Goal: Transaction & Acquisition: Purchase product/service

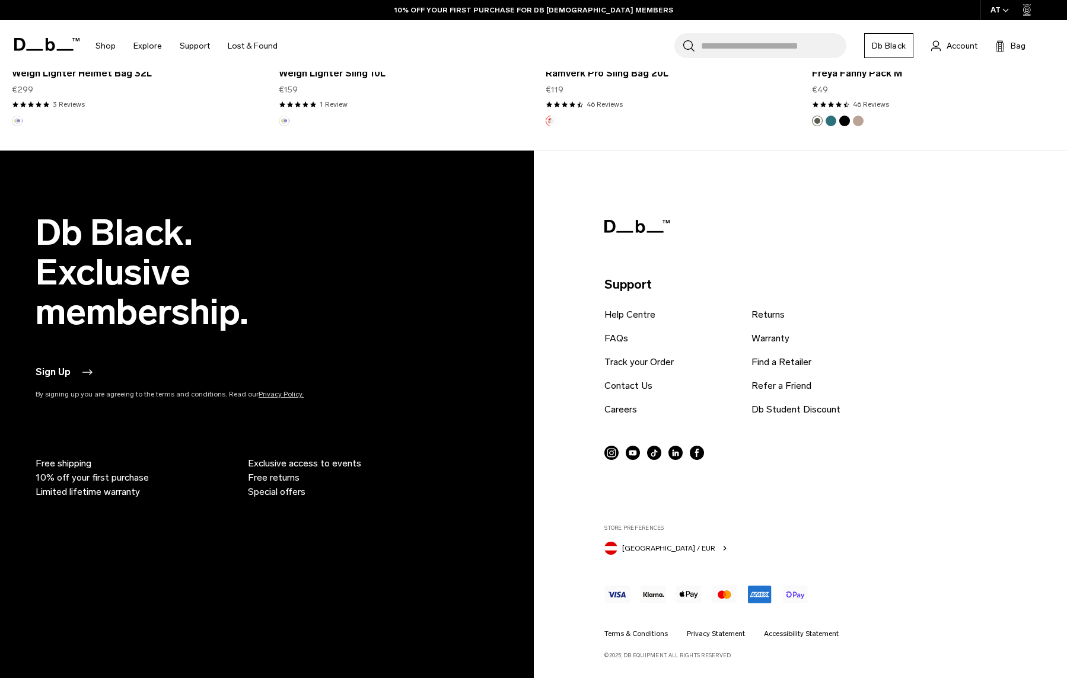
scroll to position [3291, 0]
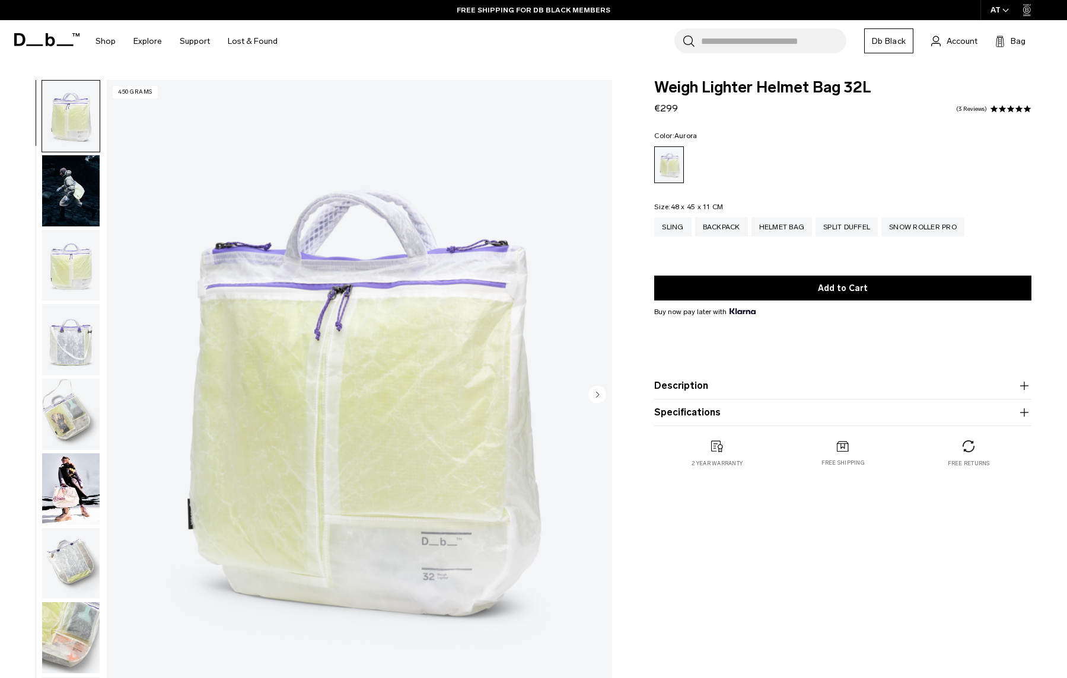
click at [593, 398] on circle "Next slide" at bounding box center [597, 395] width 18 height 18
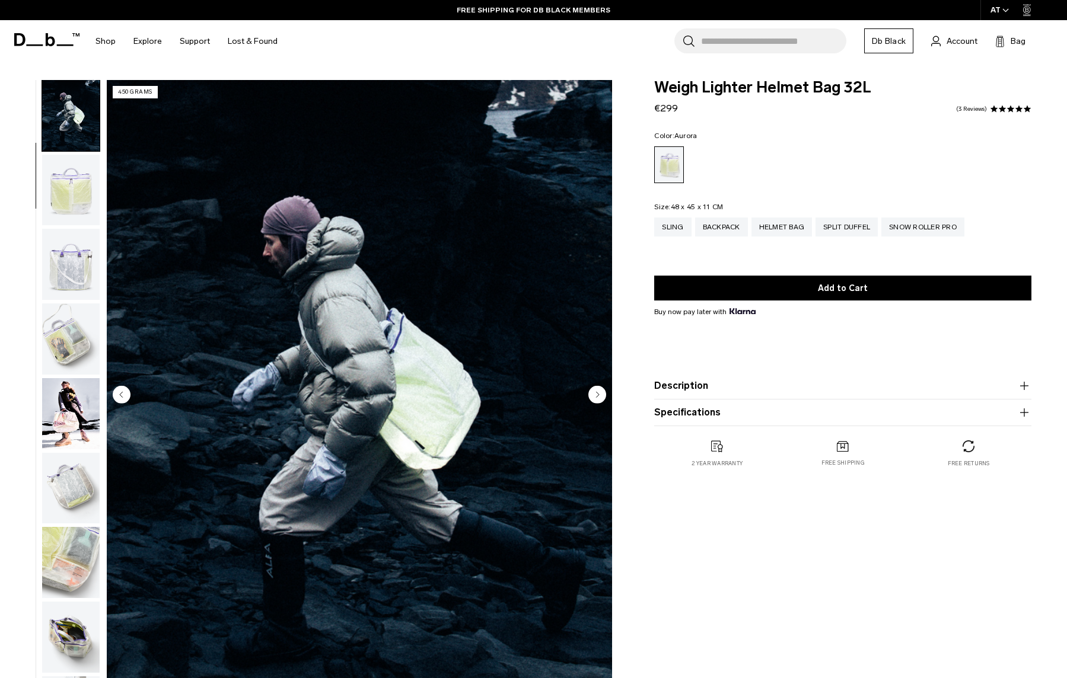
click at [593, 398] on circle "Next slide" at bounding box center [597, 394] width 18 height 18
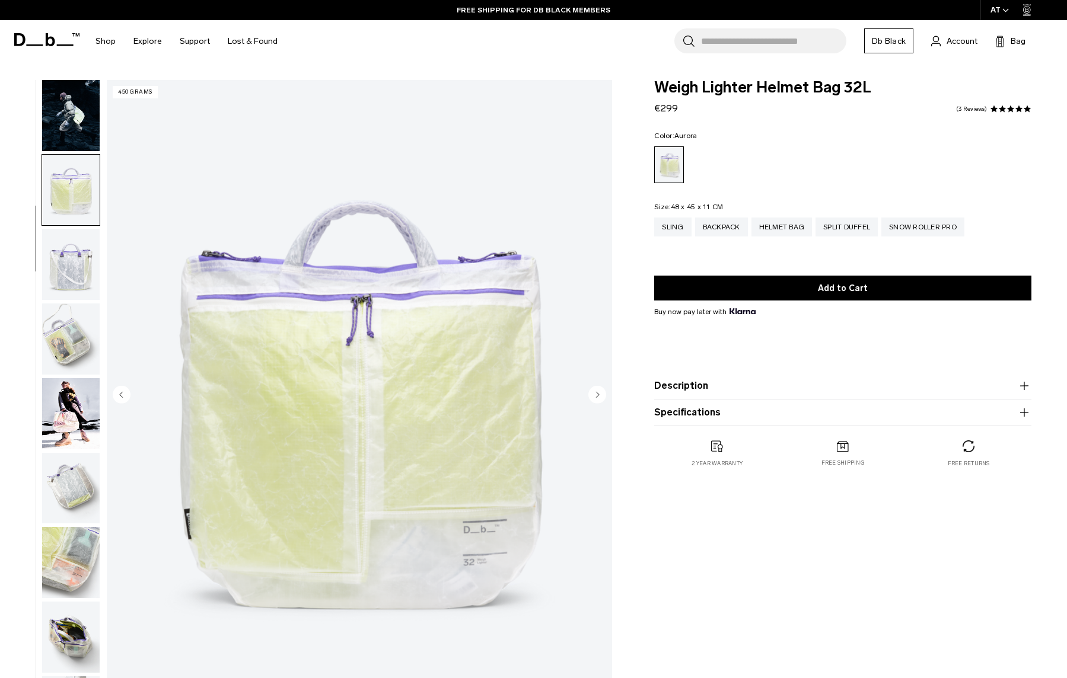
scroll to position [120, 0]
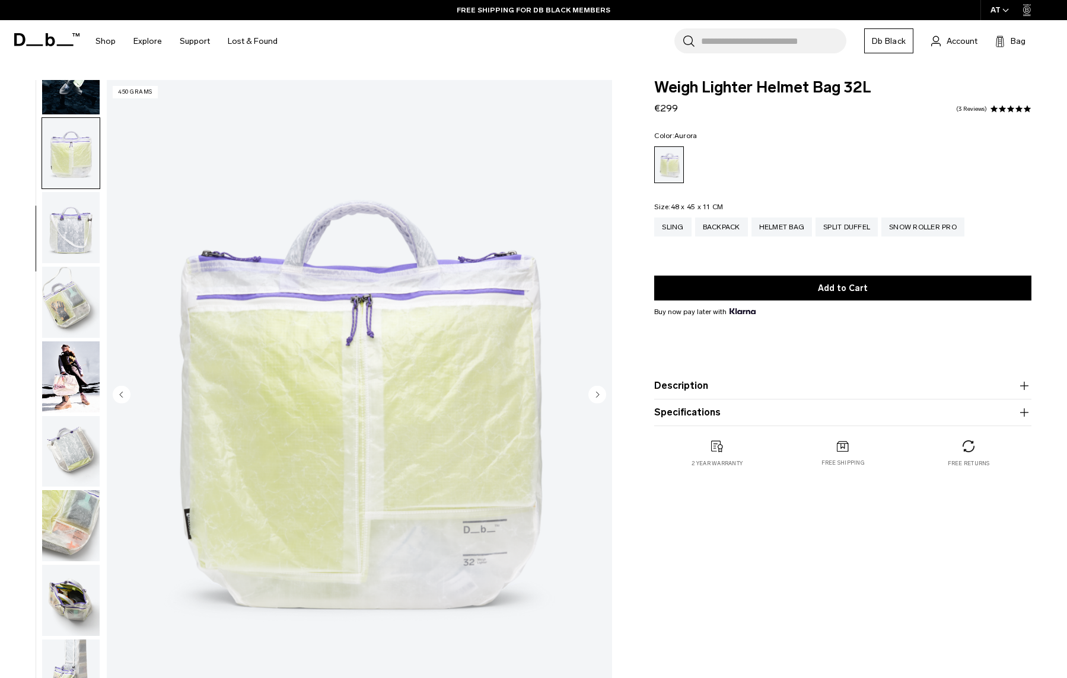
click at [593, 398] on circle "Next slide" at bounding box center [597, 394] width 18 height 18
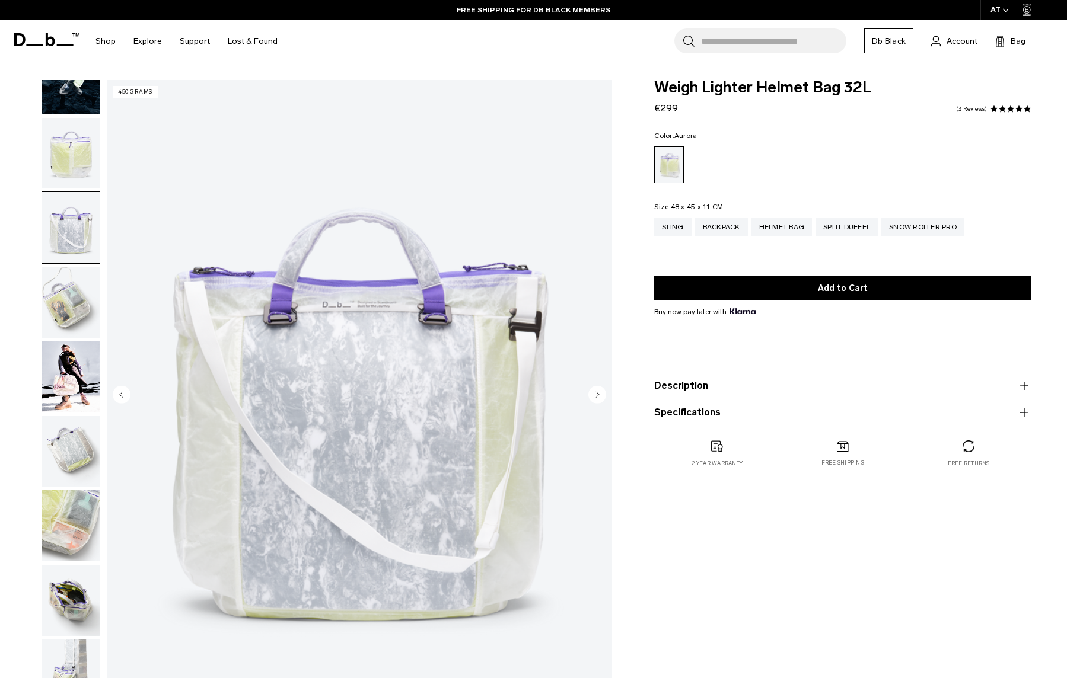
click at [593, 398] on circle "Next slide" at bounding box center [597, 394] width 18 height 18
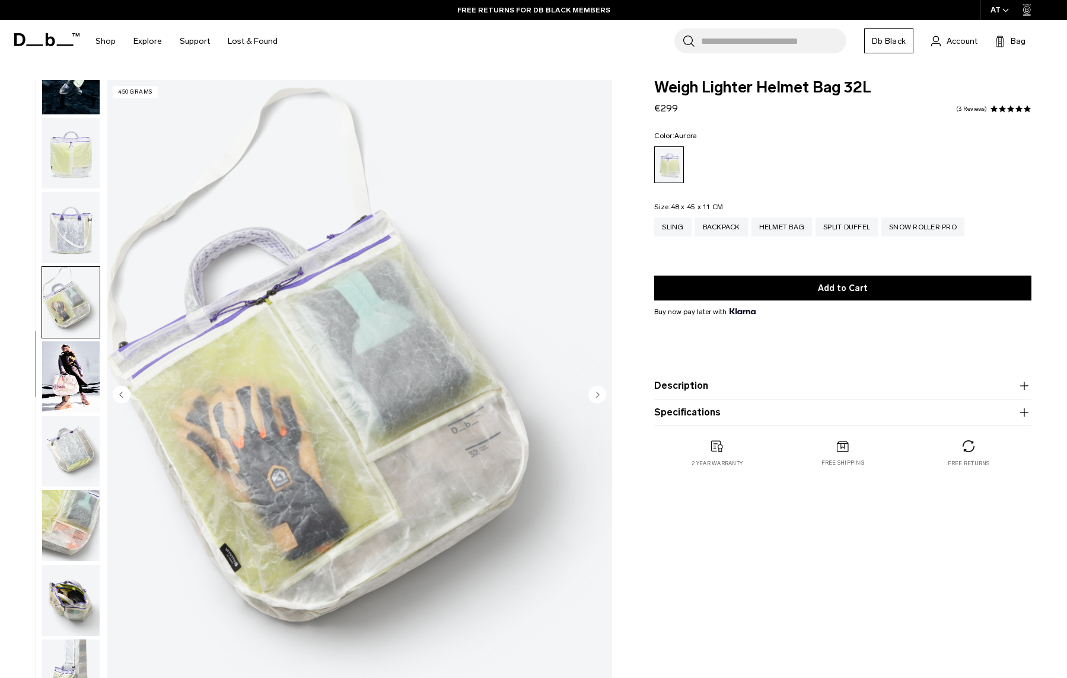
click at [593, 398] on circle "Next slide" at bounding box center [597, 394] width 18 height 18
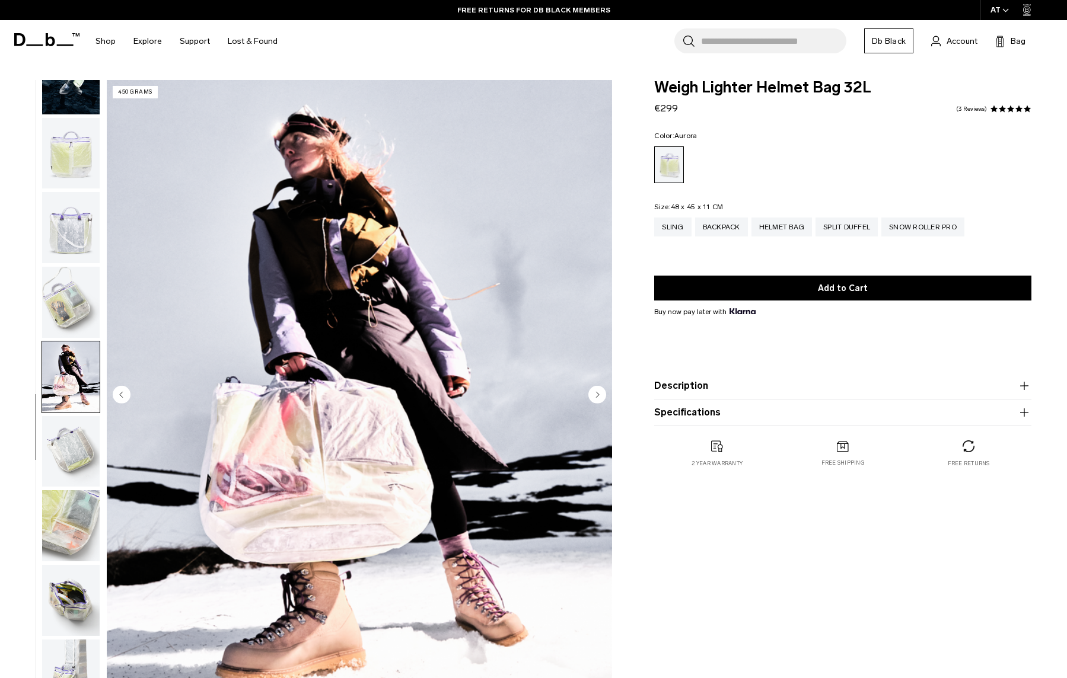
click at [593, 398] on circle "Next slide" at bounding box center [597, 394] width 18 height 18
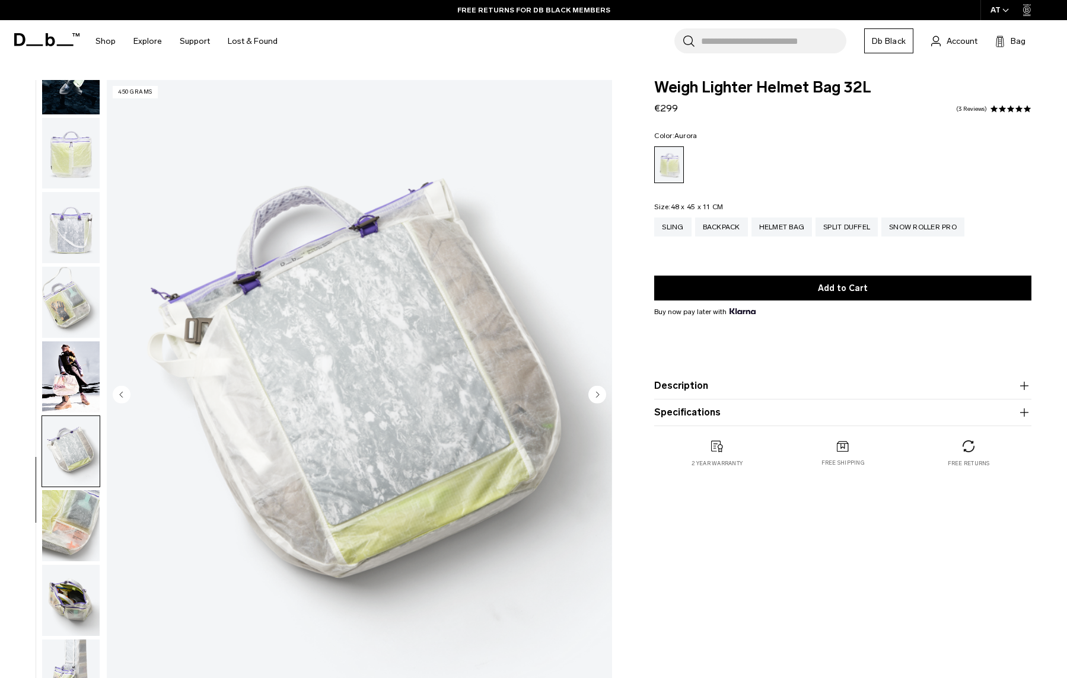
click at [593, 398] on circle "Next slide" at bounding box center [597, 394] width 18 height 18
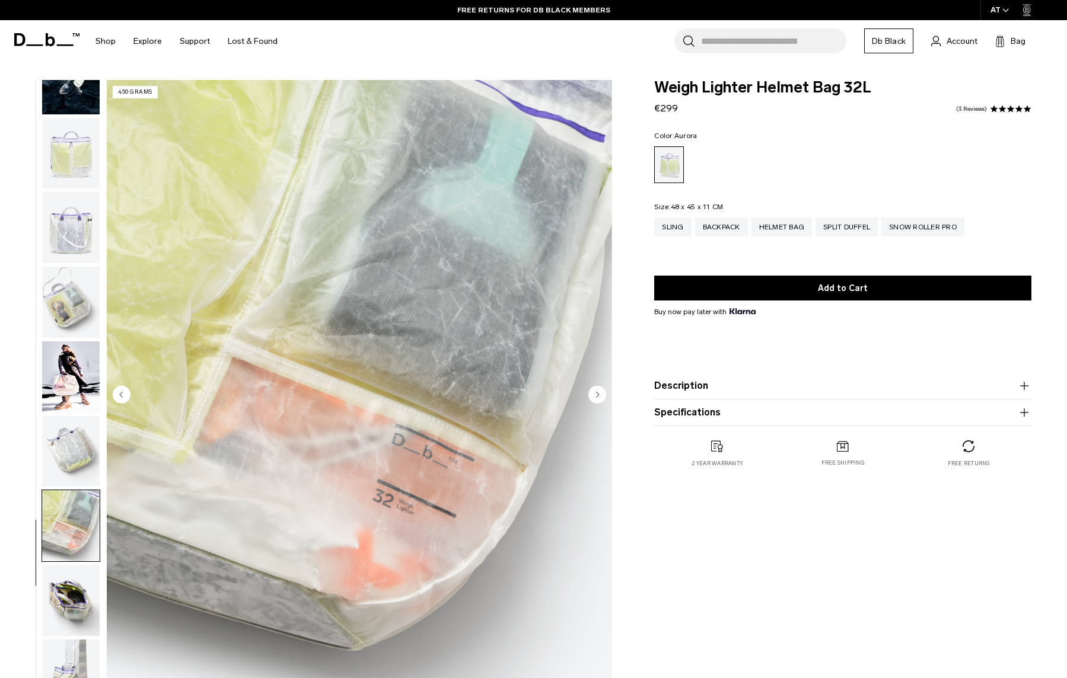
click at [593, 398] on circle "Next slide" at bounding box center [597, 394] width 18 height 18
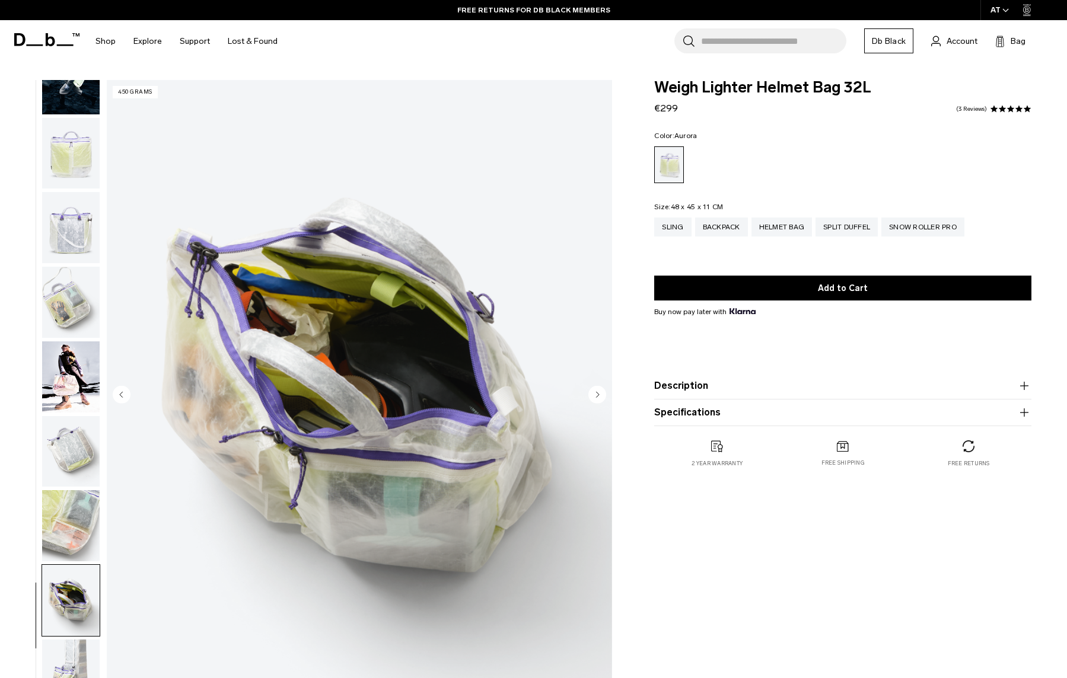
click at [593, 398] on circle "Next slide" at bounding box center [597, 394] width 18 height 18
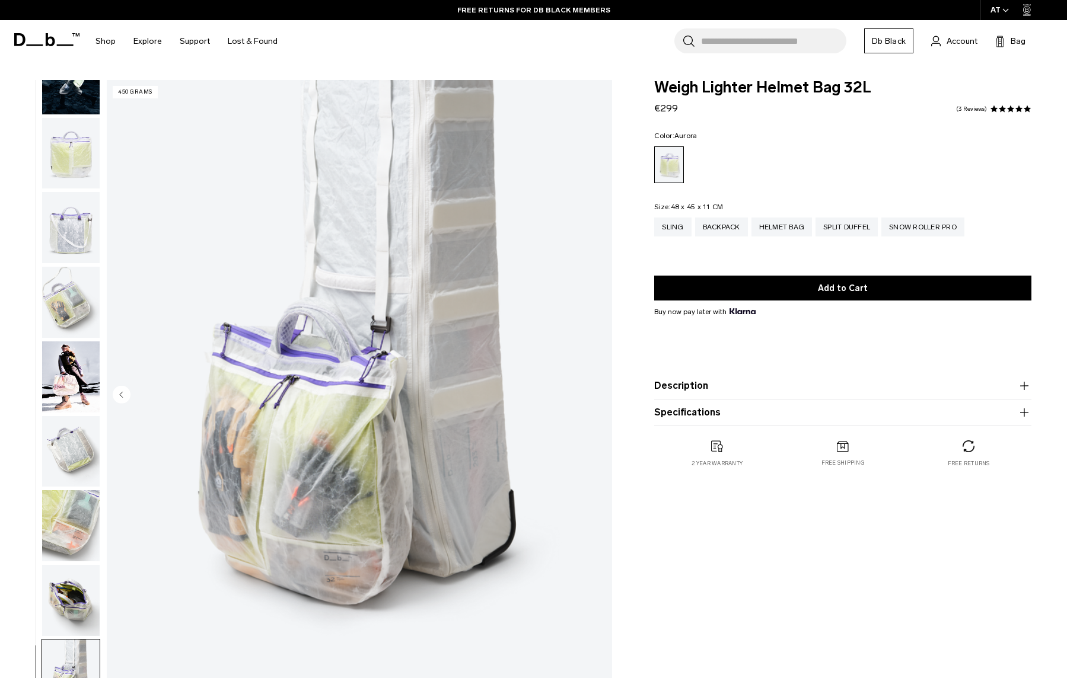
click at [593, 398] on img "10 / 10" at bounding box center [359, 395] width 505 height 631
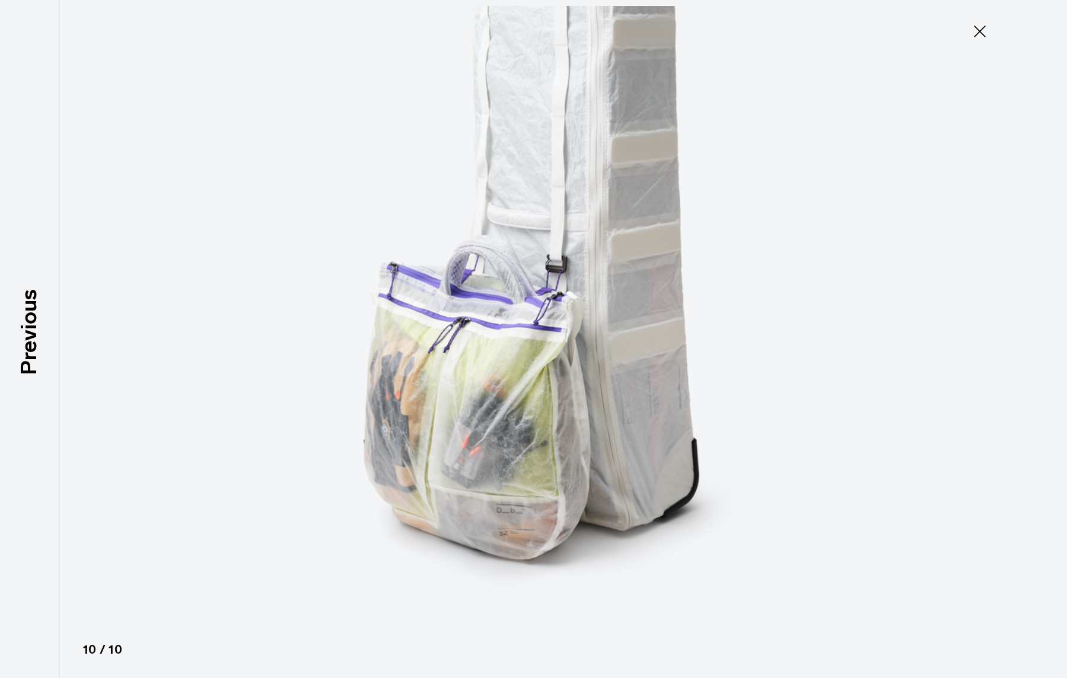
click at [593, 398] on img at bounding box center [534, 339] width 534 height 678
